Goal: Task Accomplishment & Management: Complete application form

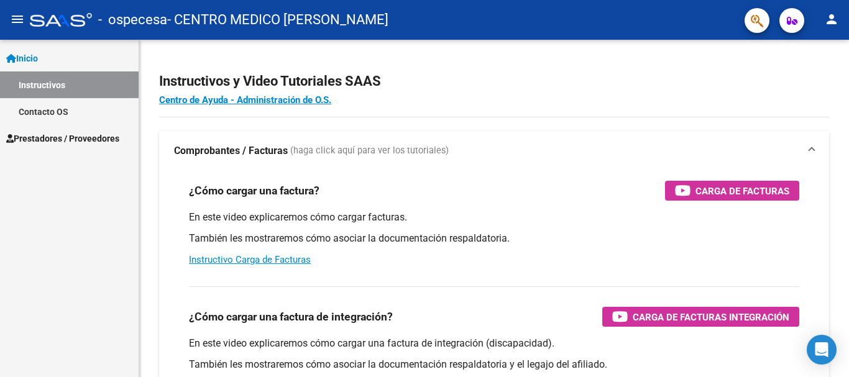
click at [71, 132] on span "Prestadores / Proveedores" at bounding box center [62, 139] width 113 height 14
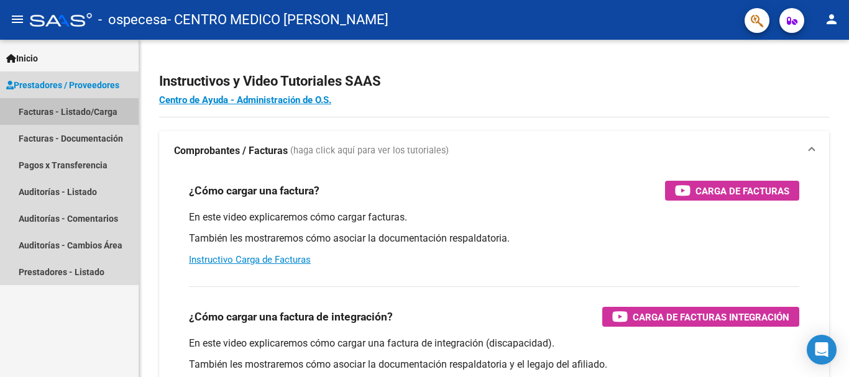
click at [88, 111] on link "Facturas - Listado/Carga" at bounding box center [69, 111] width 139 height 27
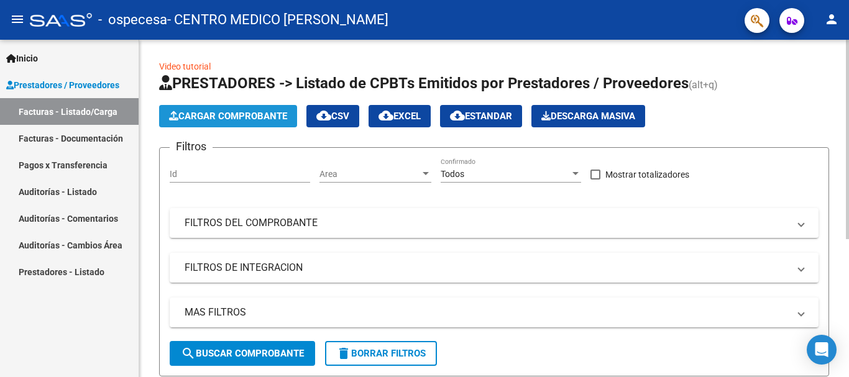
click at [268, 118] on span "Cargar Comprobante" at bounding box center [228, 116] width 118 height 11
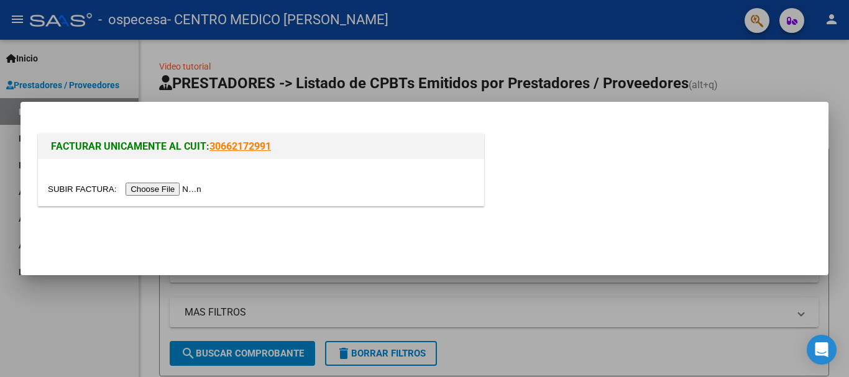
click at [568, 217] on mat-dialog-actions at bounding box center [424, 236] width 778 height 47
click at [101, 319] on div at bounding box center [424, 188] width 849 height 377
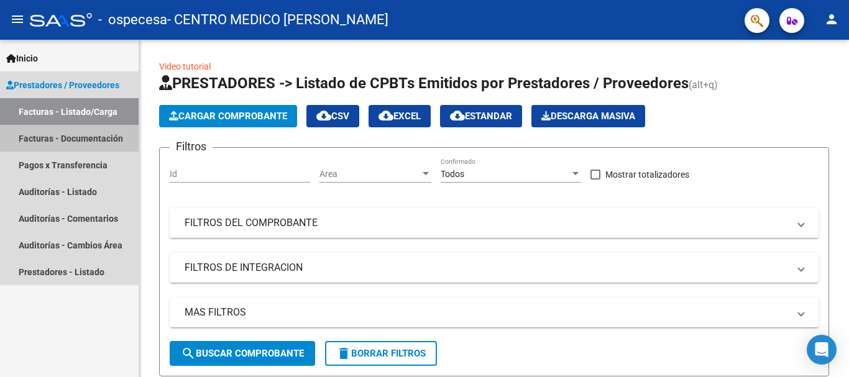
click at [90, 142] on link "Facturas - Documentación" at bounding box center [69, 138] width 139 height 27
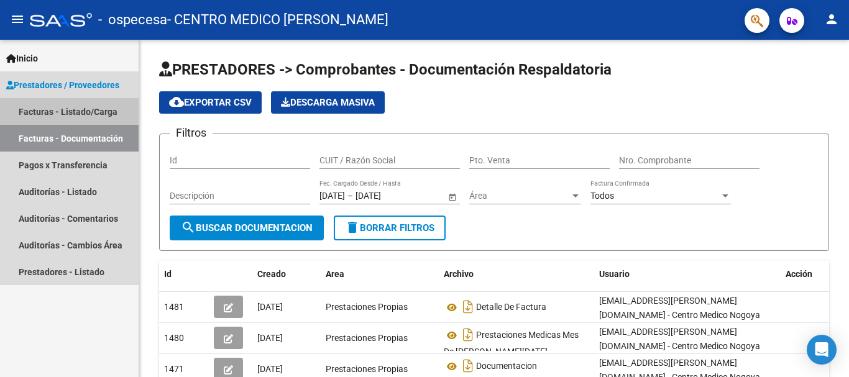
click at [47, 113] on link "Facturas - Listado/Carga" at bounding box center [69, 111] width 139 height 27
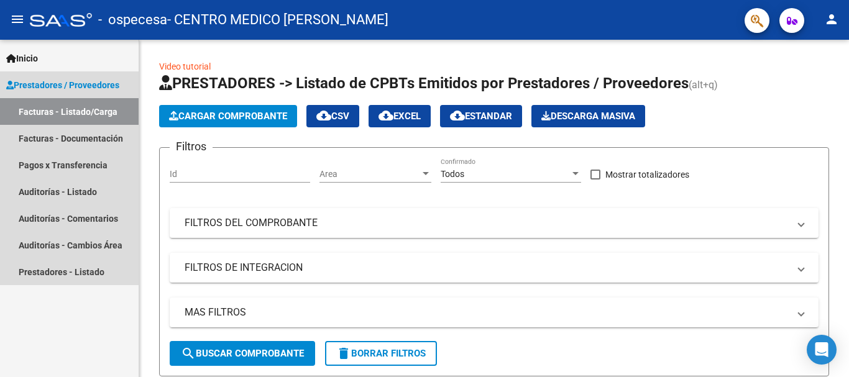
click at [96, 86] on span "Prestadores / Proveedores" at bounding box center [62, 85] width 113 height 14
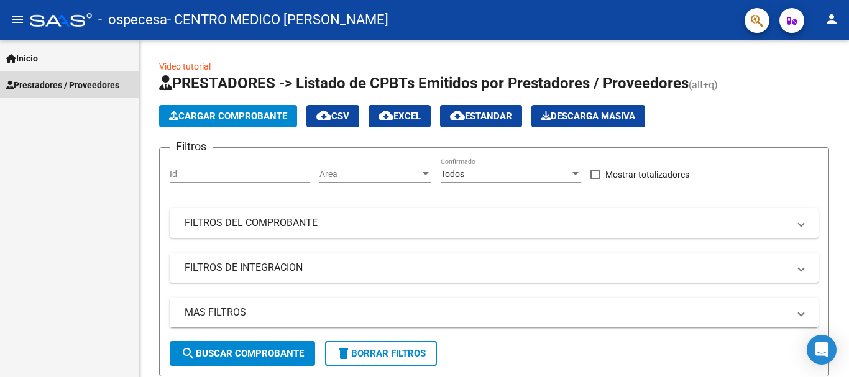
click at [96, 86] on span "Prestadores / Proveedores" at bounding box center [62, 85] width 113 height 14
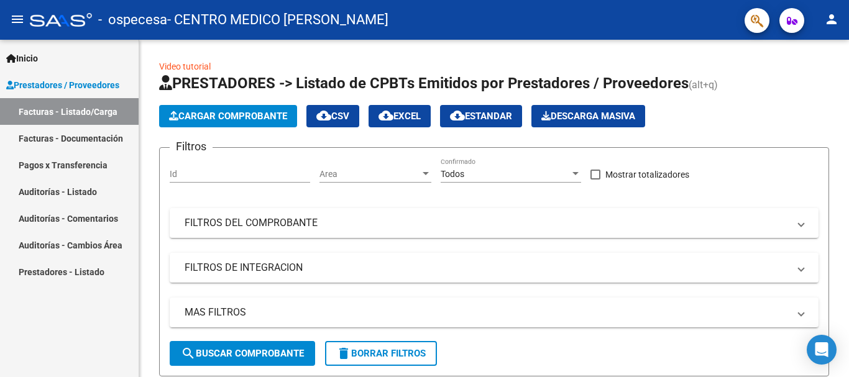
click at [81, 137] on link "Facturas - Documentación" at bounding box center [69, 138] width 139 height 27
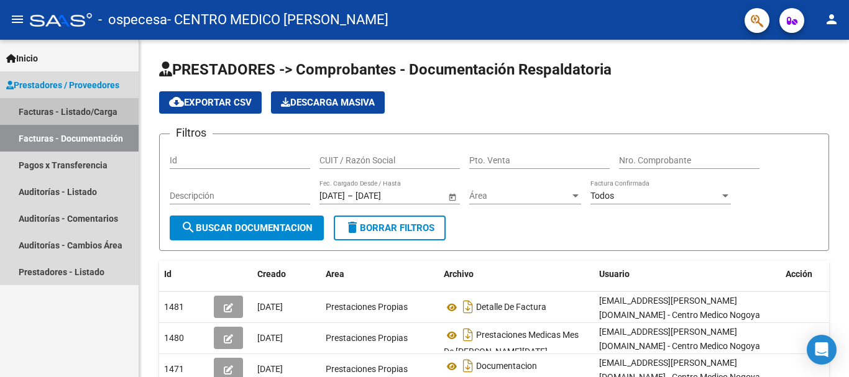
click at [84, 106] on link "Facturas - Listado/Carga" at bounding box center [69, 111] width 139 height 27
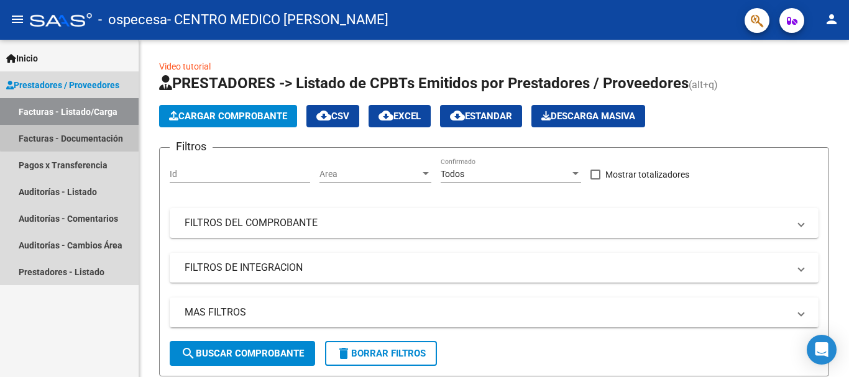
click at [79, 133] on link "Facturas - Documentación" at bounding box center [69, 138] width 139 height 27
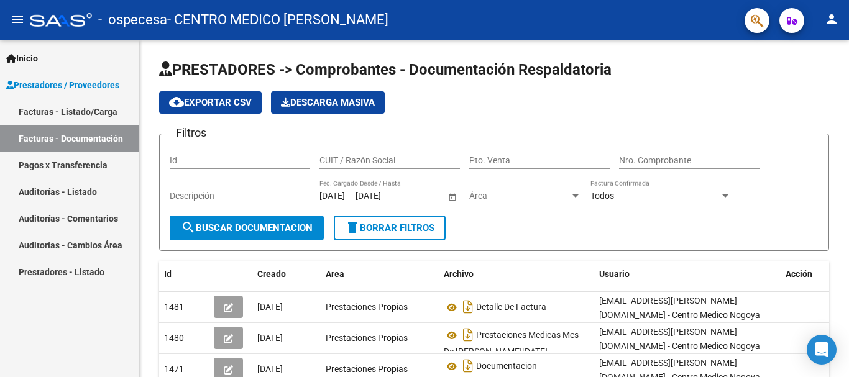
click at [45, 275] on link "Prestadores - Listado" at bounding box center [69, 272] width 139 height 27
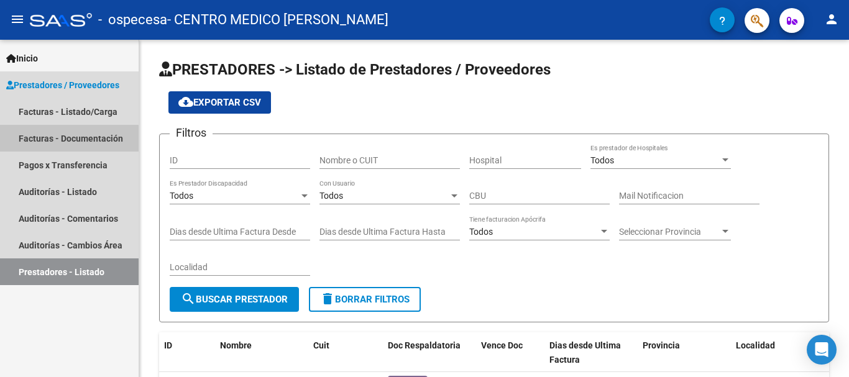
click at [55, 140] on link "Facturas - Documentación" at bounding box center [69, 138] width 139 height 27
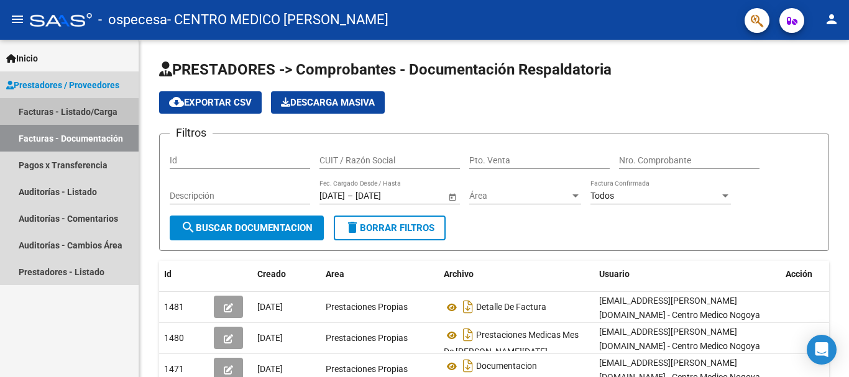
click at [75, 118] on link "Facturas - Listado/Carga" at bounding box center [69, 111] width 139 height 27
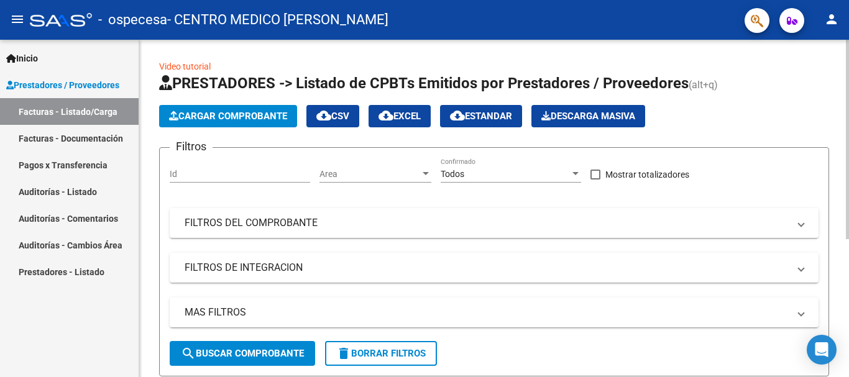
click at [195, 68] on link "Video tutorial" at bounding box center [185, 67] width 52 height 10
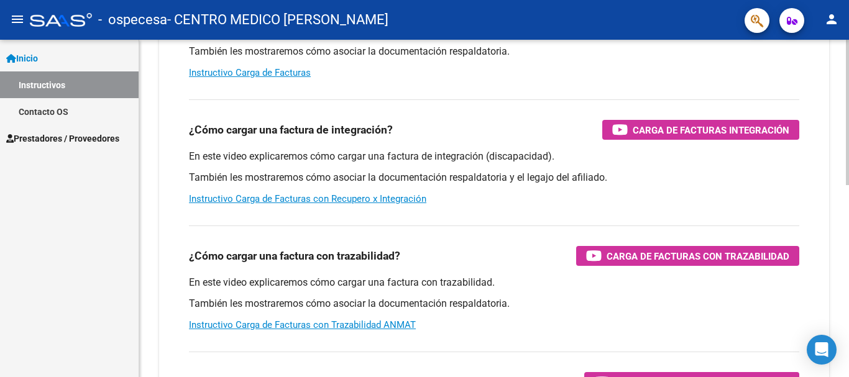
scroll to position [62, 0]
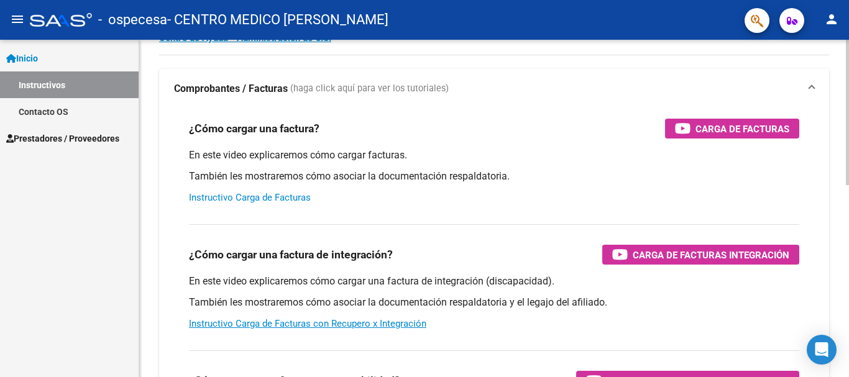
click at [264, 200] on link "Instructivo Carga de Facturas" at bounding box center [250, 197] width 122 height 11
click at [63, 139] on span "Prestadores / Proveedores" at bounding box center [62, 139] width 113 height 14
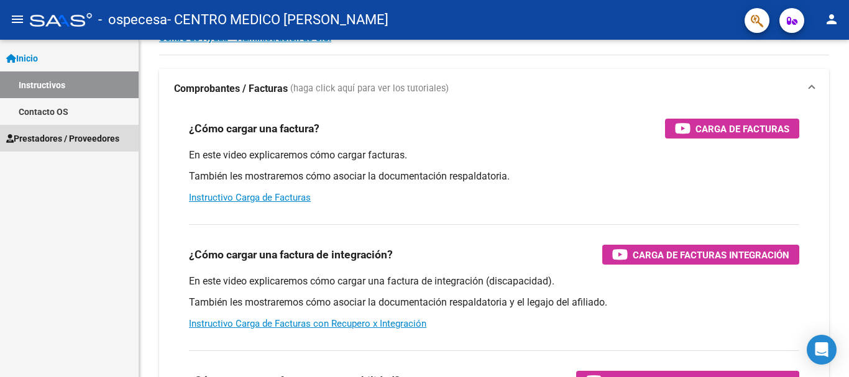
click at [63, 139] on span "Prestadores / Proveedores" at bounding box center [62, 139] width 113 height 14
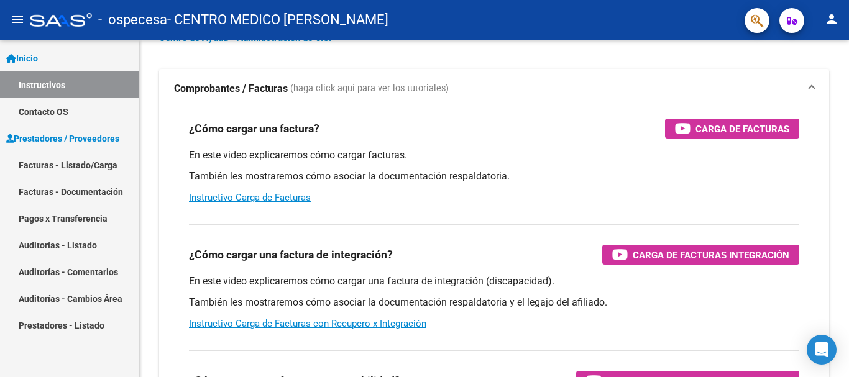
click at [49, 164] on link "Facturas - Listado/Carga" at bounding box center [69, 165] width 139 height 27
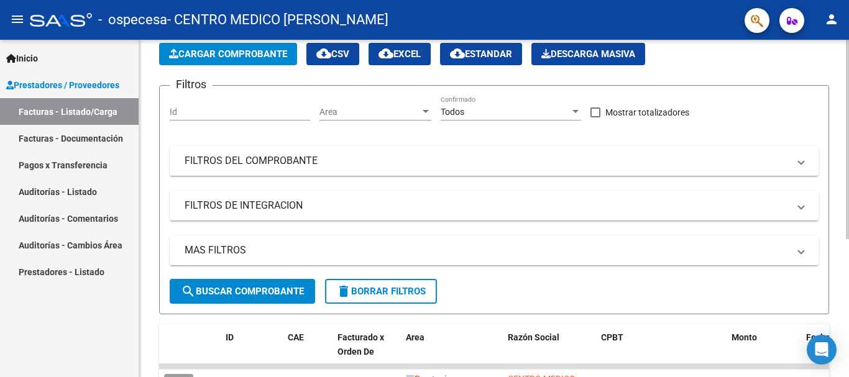
click at [230, 56] on span "Cargar Comprobante" at bounding box center [228, 53] width 118 height 11
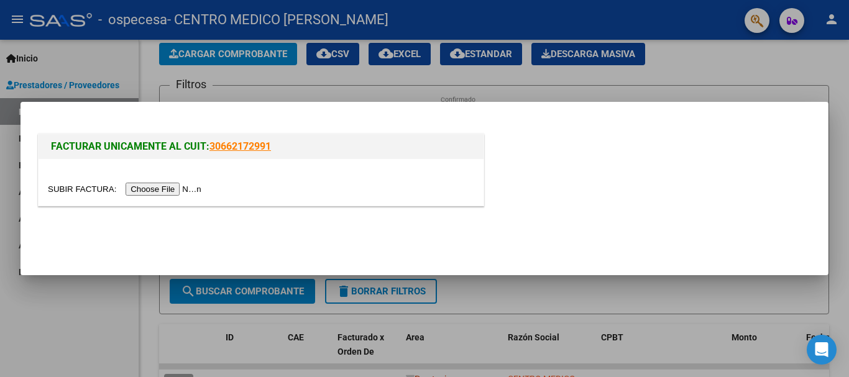
click at [166, 193] on input "file" at bounding box center [126, 189] width 157 height 13
click at [55, 341] on div at bounding box center [424, 188] width 849 height 377
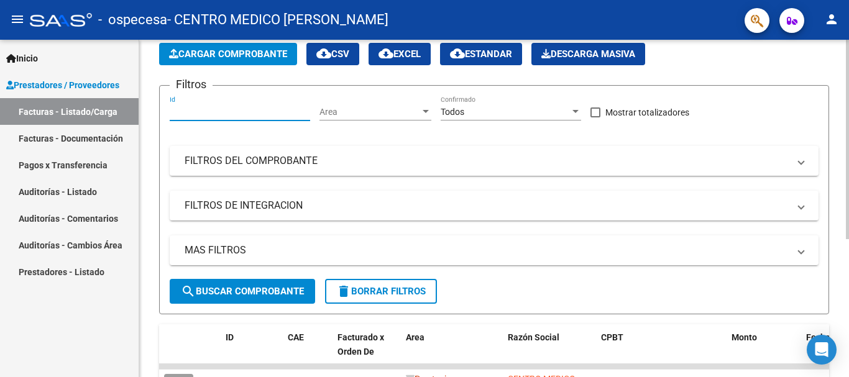
click at [219, 110] on input "Id" at bounding box center [240, 112] width 141 height 11
click at [235, 57] on span "Cargar Comprobante" at bounding box center [228, 53] width 118 height 11
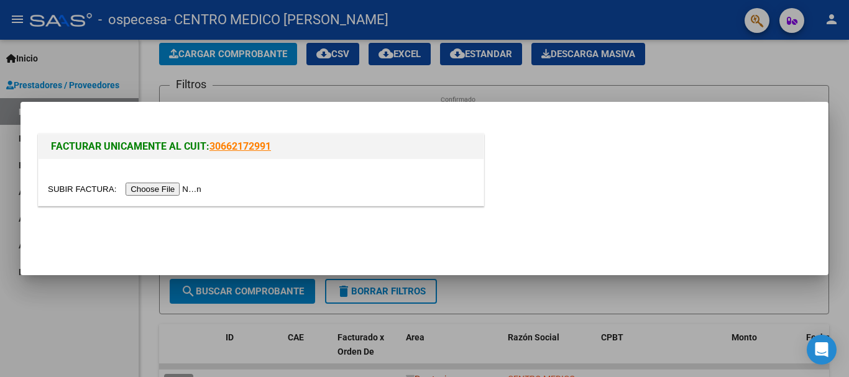
click at [162, 187] on input "file" at bounding box center [126, 189] width 157 height 13
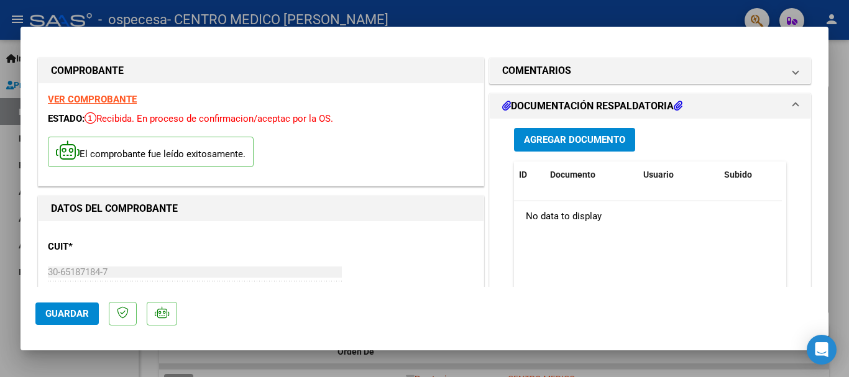
click at [75, 311] on span "Guardar" at bounding box center [67, 313] width 44 height 11
click at [590, 135] on span "Agregar Documento" at bounding box center [574, 140] width 101 height 11
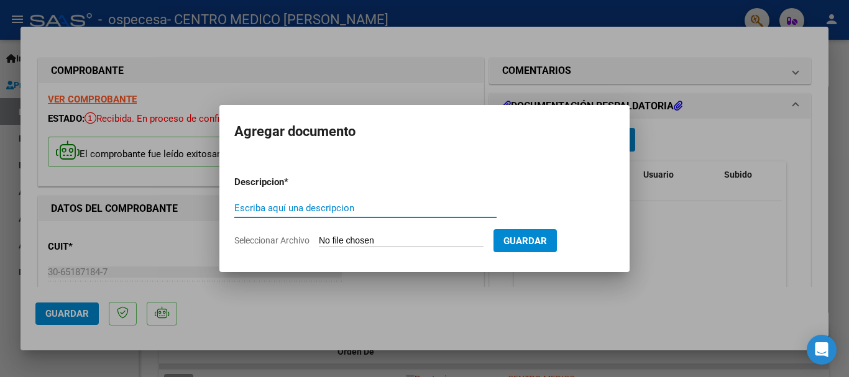
click at [357, 209] on input "Escriba aquí una descripcion" at bounding box center [365, 208] width 262 height 11
click at [387, 203] on input "Escriba aquí una descripcion" at bounding box center [365, 208] width 262 height 11
type input "DETALLE OSPECESA AGOS25"
click at [458, 240] on input "Seleccionar Archivo" at bounding box center [401, 242] width 165 height 12
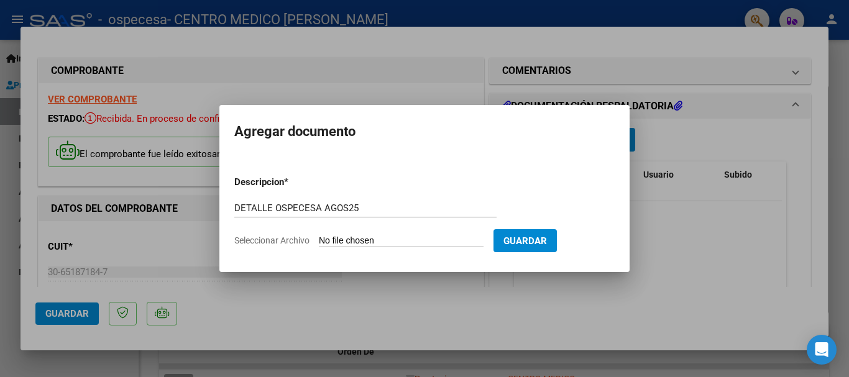
type input "C:\fakepath\DETALLE OSPECESA AGOS25.pdf"
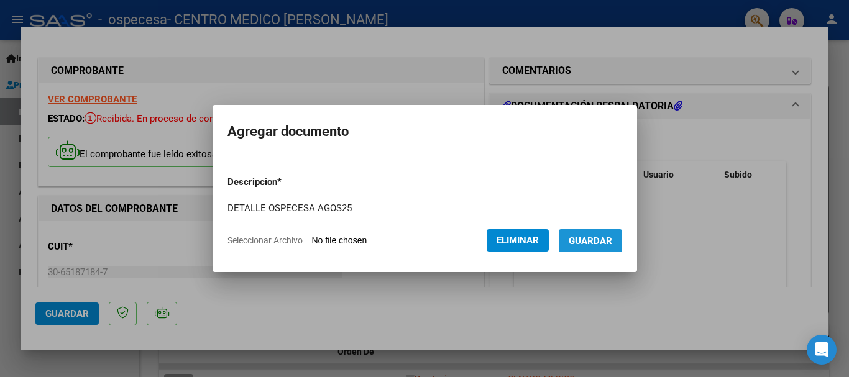
click at [609, 246] on span "Guardar" at bounding box center [591, 241] width 44 height 11
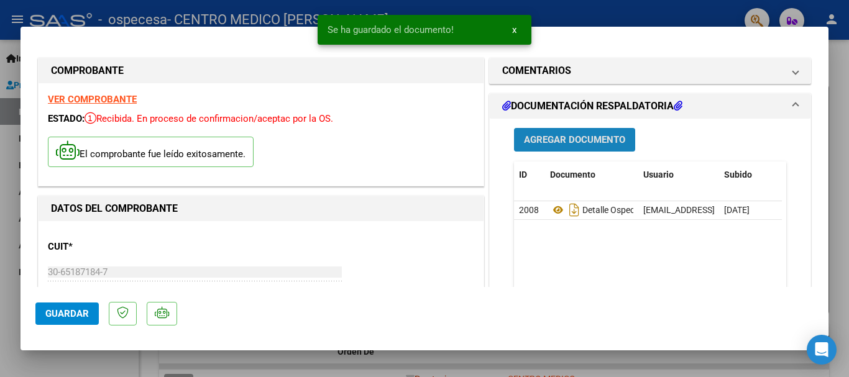
click at [586, 136] on span "Agregar Documento" at bounding box center [574, 140] width 101 height 11
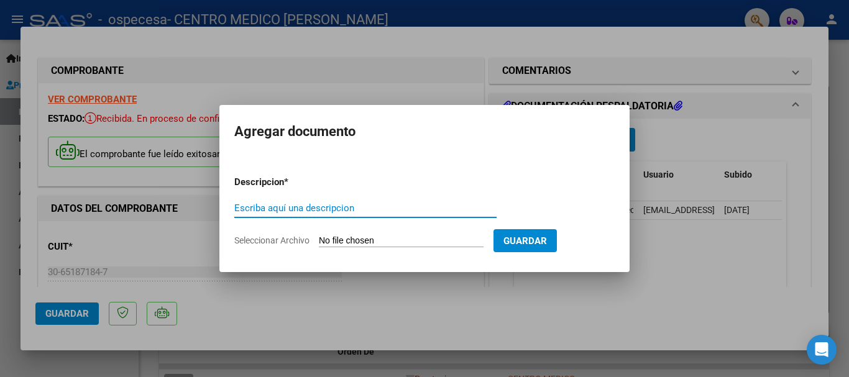
click at [290, 209] on input "Escriba aquí una descripcion" at bounding box center [365, 208] width 262 height 11
type input "DOCUMENTACION RESPALDATORIA OSPECESA AGOS25"
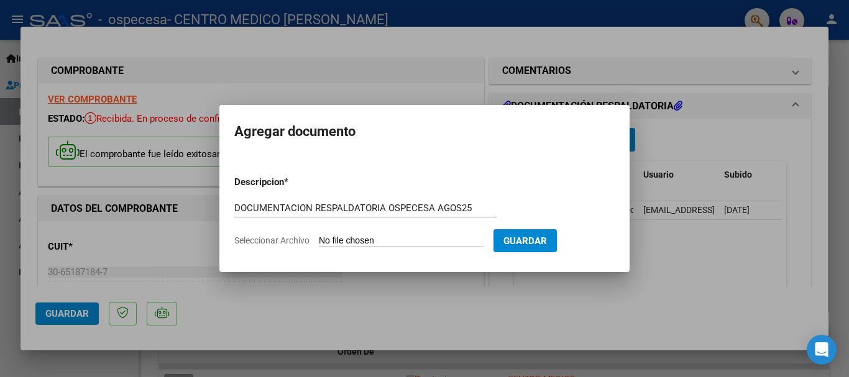
click at [369, 241] on input "Seleccionar Archivo" at bounding box center [401, 242] width 165 height 12
type input "C:\fakepath\OSPECESA AGOS25.pdf"
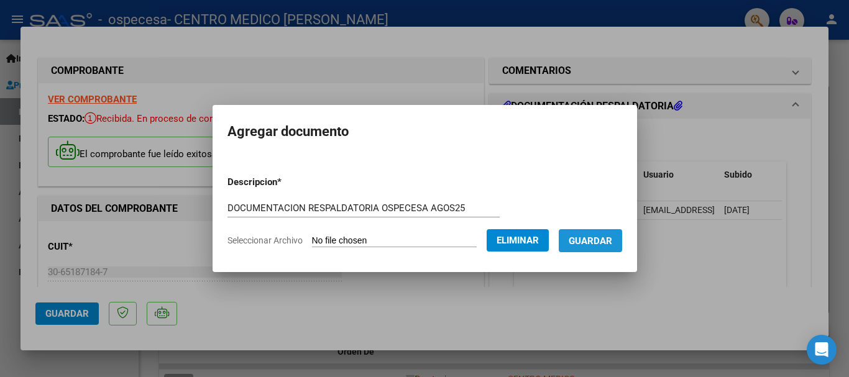
click at [612, 241] on span "Guardar" at bounding box center [591, 241] width 44 height 11
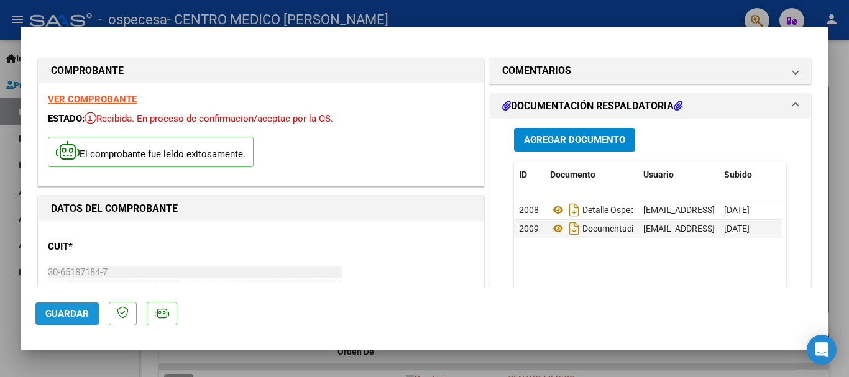
click at [83, 318] on span "Guardar" at bounding box center [67, 313] width 44 height 11
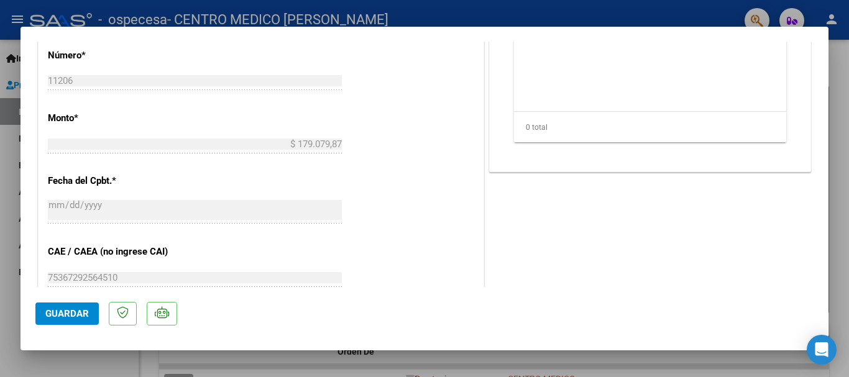
scroll to position [748, 0]
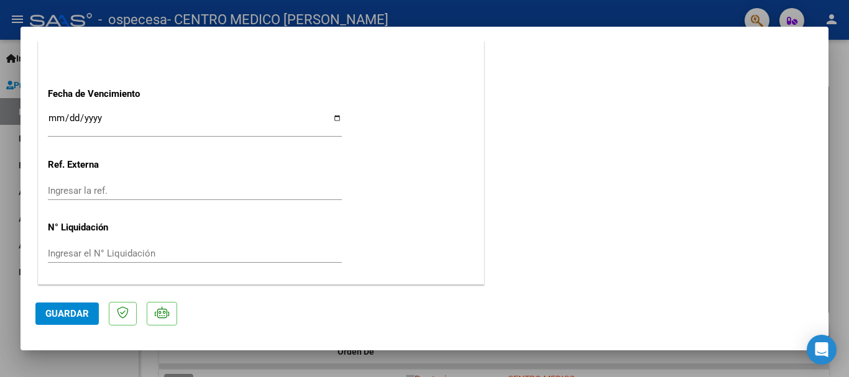
click at [71, 303] on button "Guardar" at bounding box center [66, 314] width 63 height 22
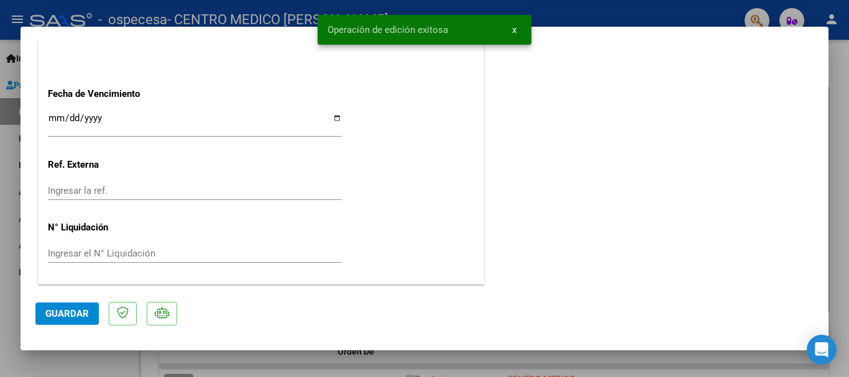
click at [514, 29] on span "x" at bounding box center [514, 29] width 4 height 11
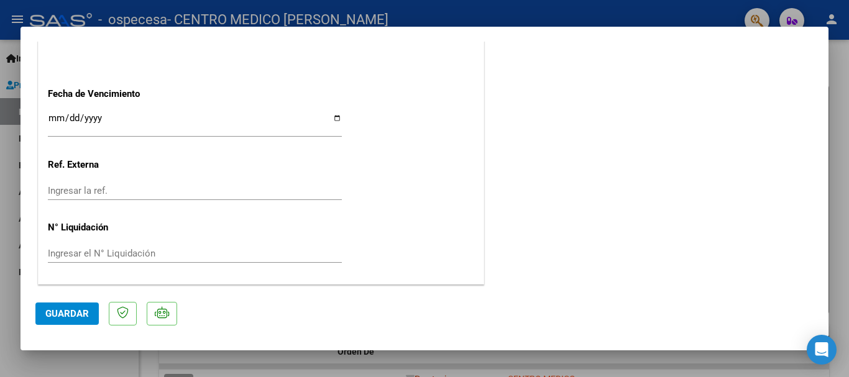
click at [14, 184] on div at bounding box center [424, 188] width 849 height 377
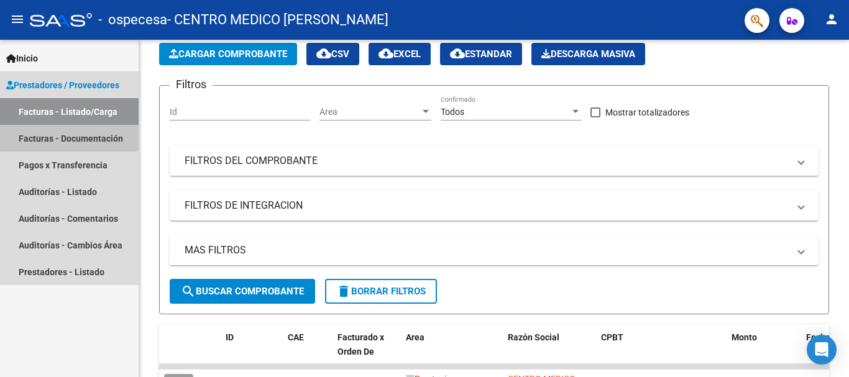
click at [46, 142] on link "Facturas - Documentación" at bounding box center [69, 138] width 139 height 27
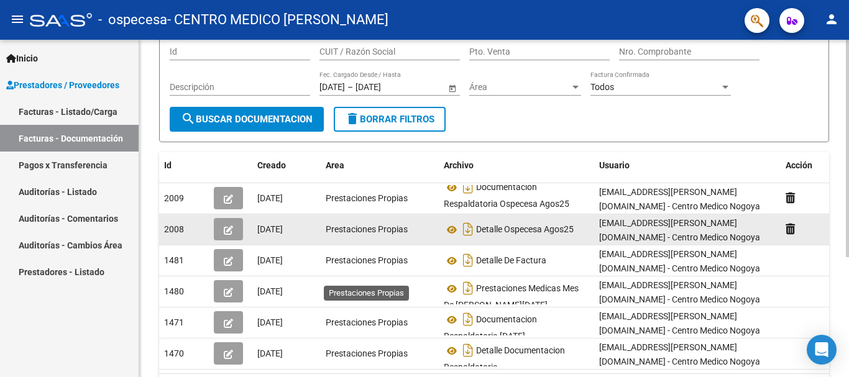
scroll to position [187, 0]
